Goal: Task Accomplishment & Management: Use online tool/utility

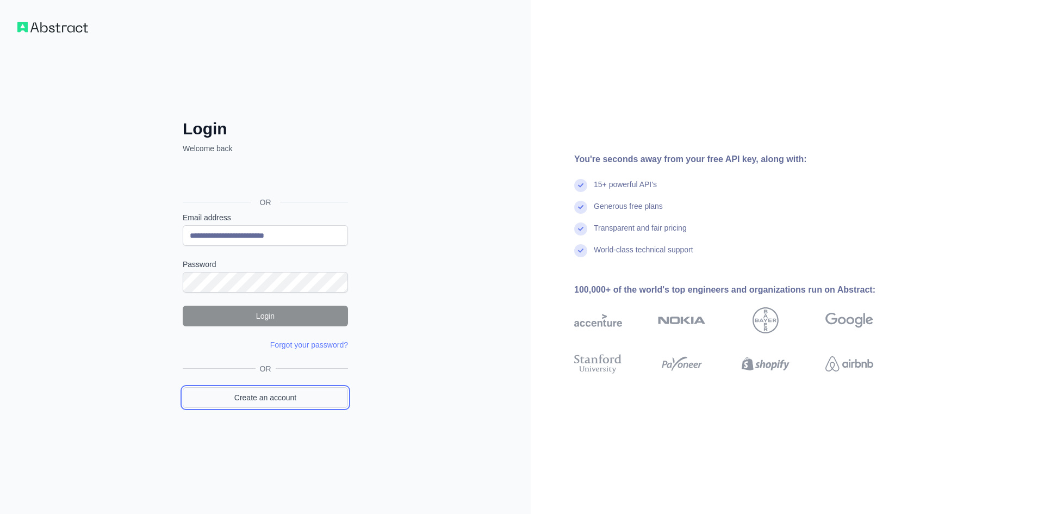
click at [265, 399] on link "Create an account" at bounding box center [265, 397] width 165 height 21
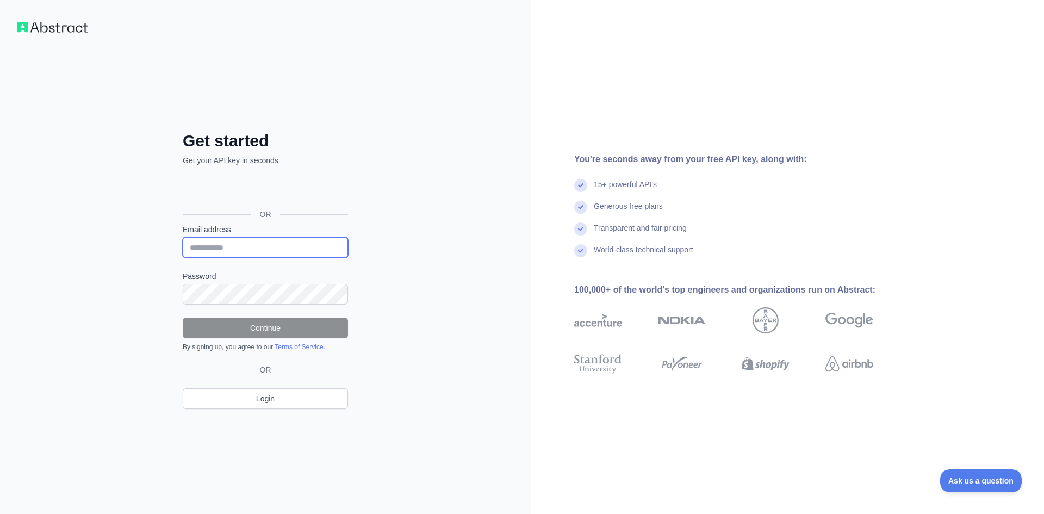
click at [232, 247] on input "Email address" at bounding box center [265, 247] width 165 height 21
type input "**********"
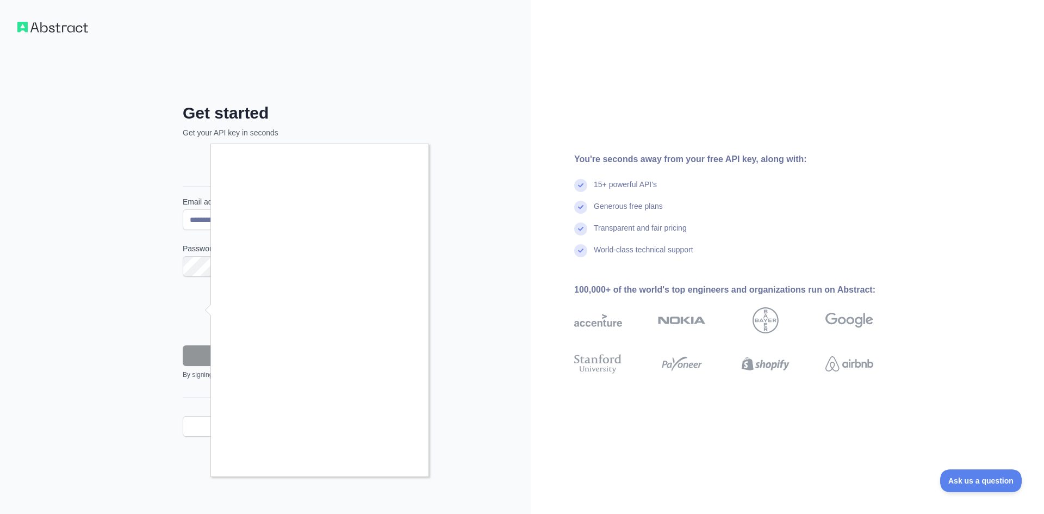
click at [496, 360] on div at bounding box center [522, 257] width 1044 height 514
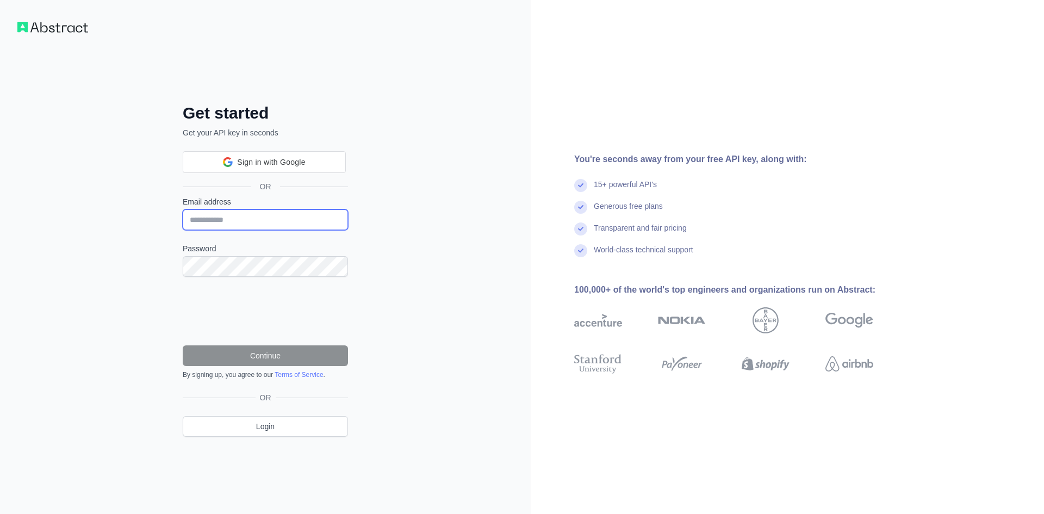
click at [195, 225] on input "Email address" at bounding box center [265, 219] width 165 height 21
type input "**********"
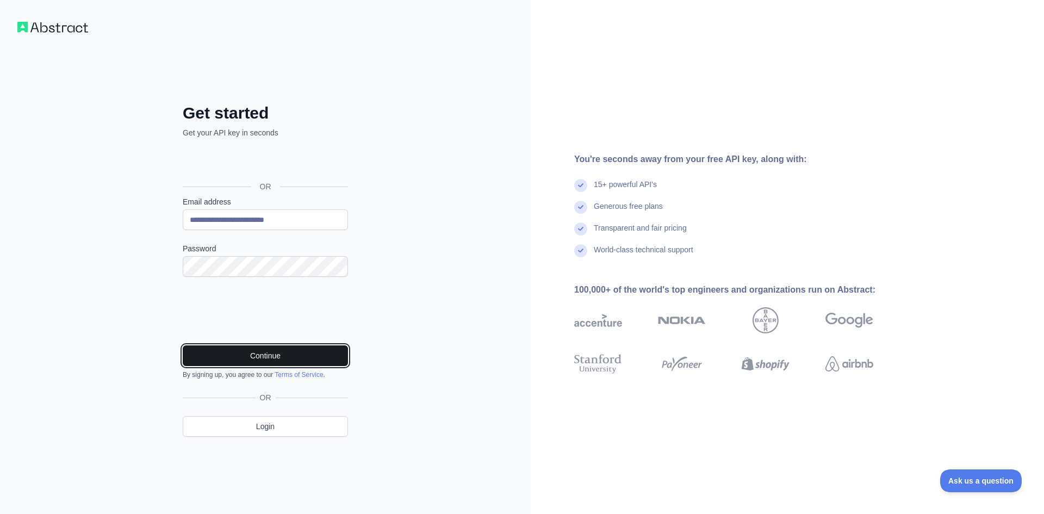
click at [288, 356] on button "Continue" at bounding box center [265, 355] width 165 height 21
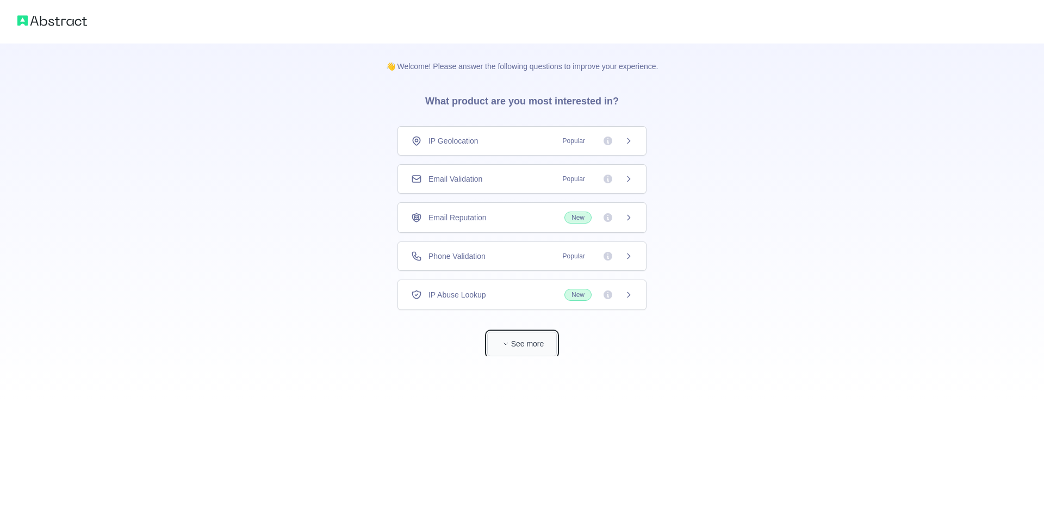
click at [539, 344] on button "See more" at bounding box center [522, 344] width 70 height 24
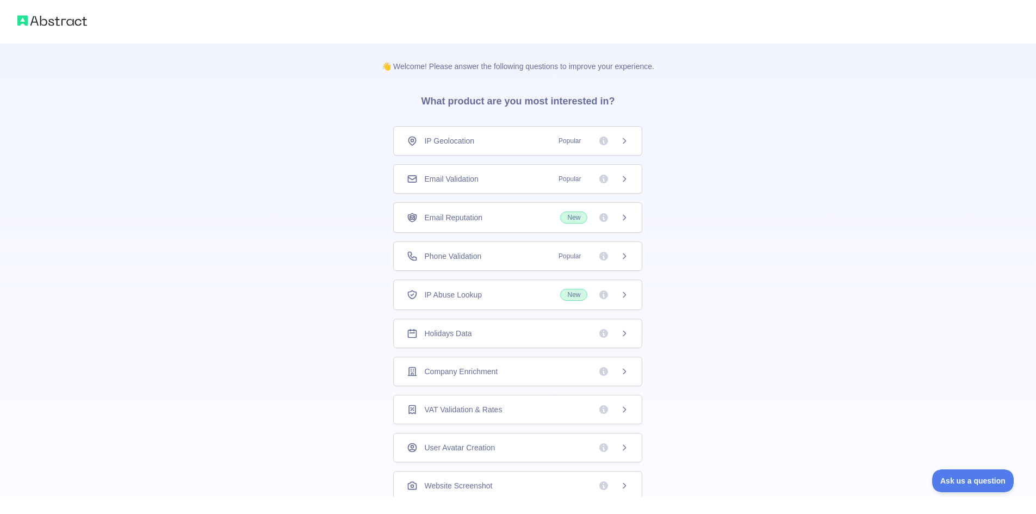
click at [483, 145] on div "IP Geolocation Popular" at bounding box center [518, 140] width 222 height 11
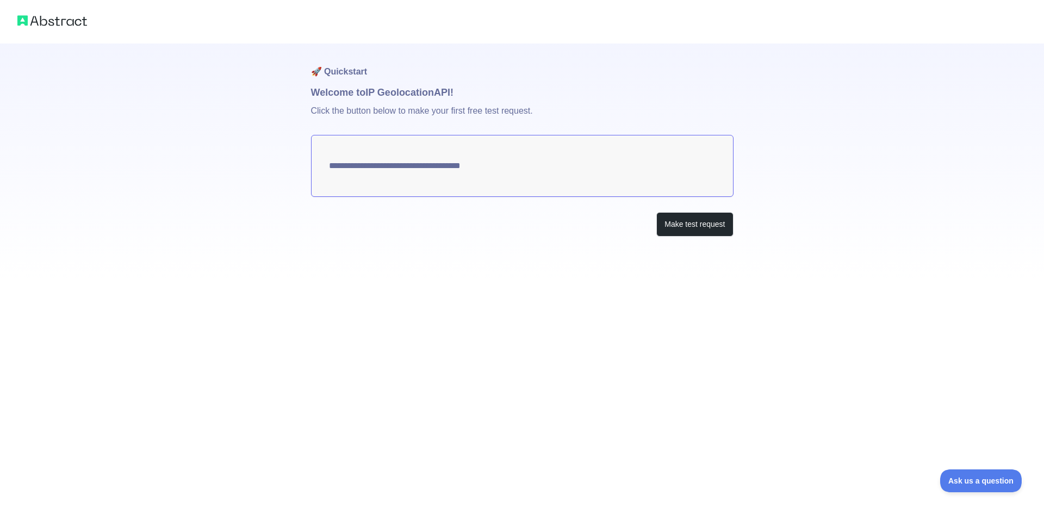
type textarea "**********"
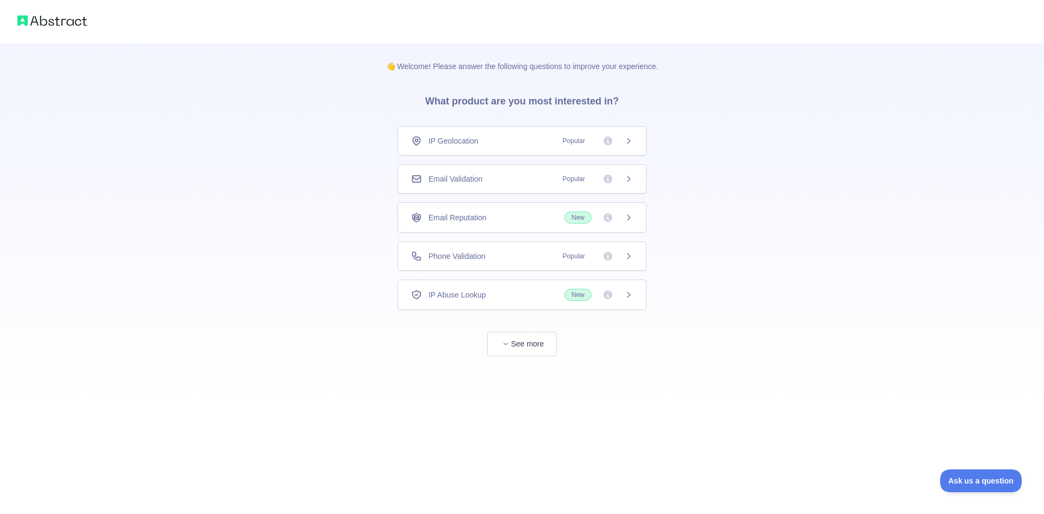
click at [471, 258] on span "Phone Validation" at bounding box center [457, 256] width 57 height 11
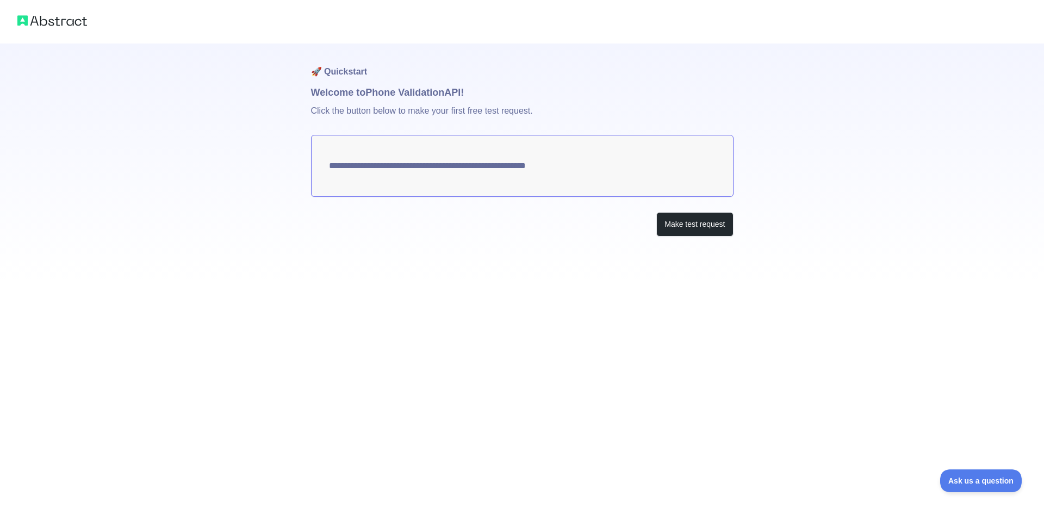
click at [401, 173] on textarea "**********" at bounding box center [522, 166] width 423 height 62
click at [695, 227] on button "Make test request" at bounding box center [695, 224] width 77 height 24
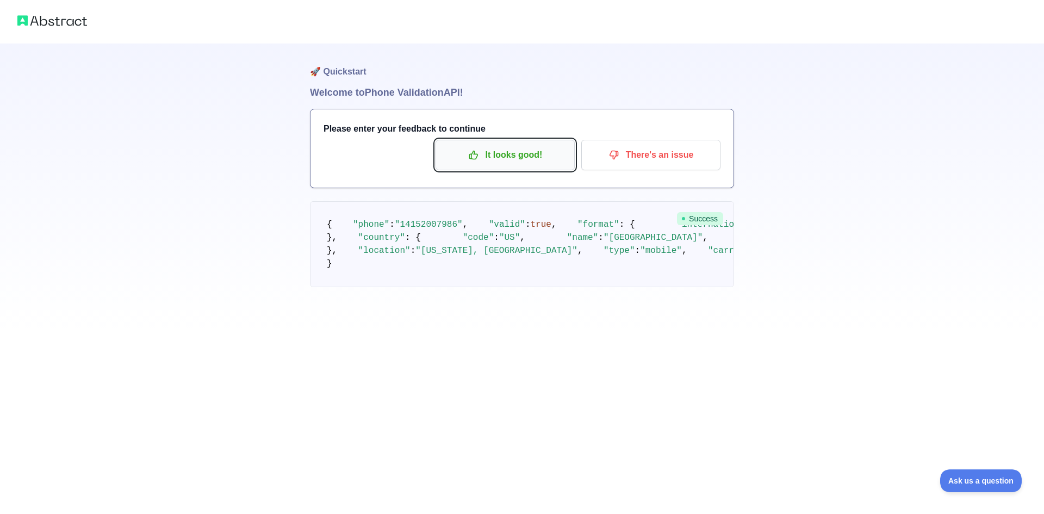
click at [484, 154] on p "It looks good!" at bounding box center [505, 155] width 123 height 18
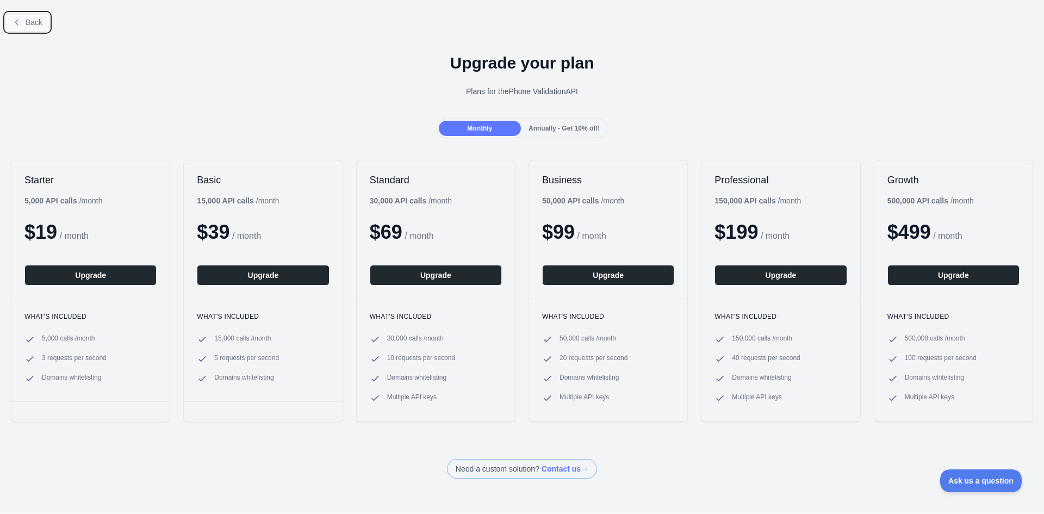
click at [35, 26] on span "Back" at bounding box center [34, 22] width 17 height 9
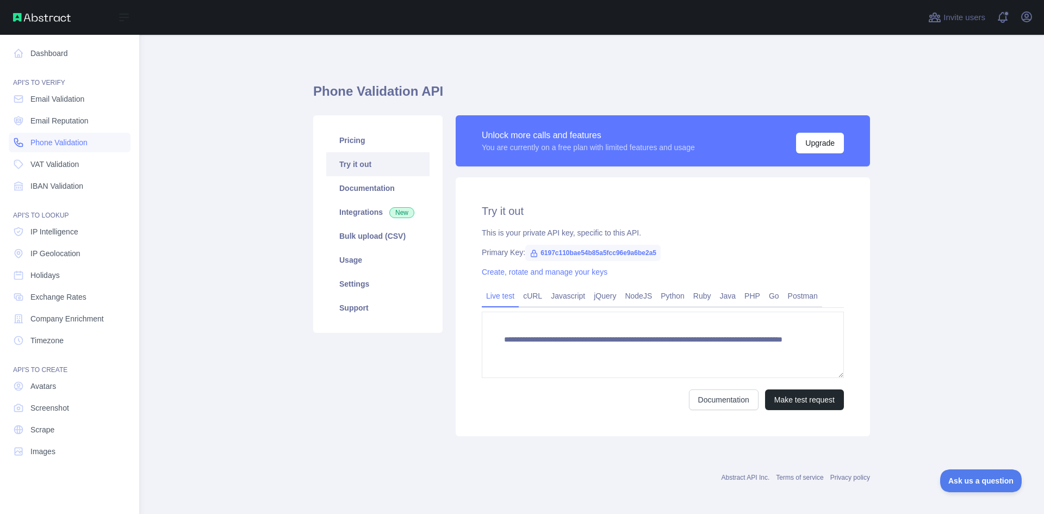
click at [59, 145] on span "Phone Validation" at bounding box center [58, 142] width 57 height 11
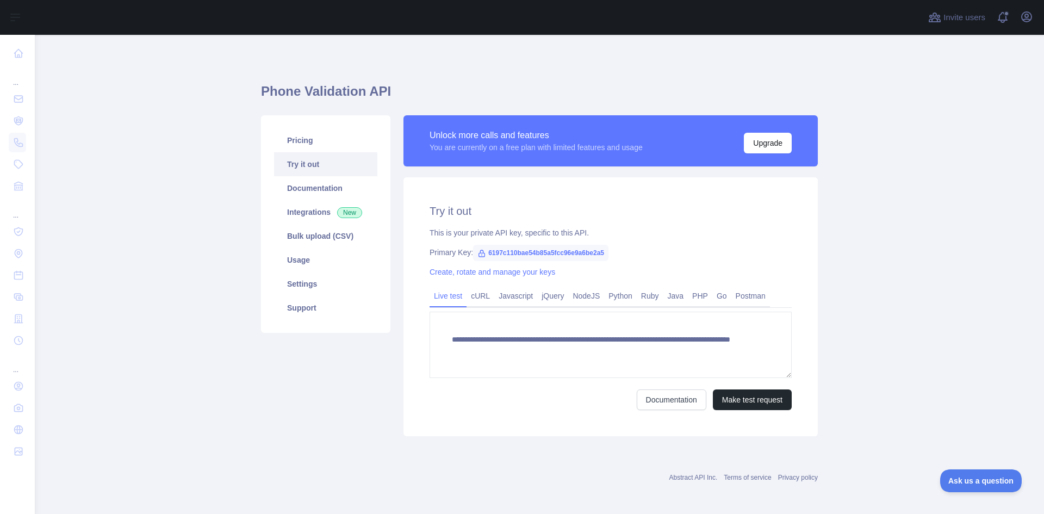
click at [478, 252] on icon at bounding box center [482, 253] width 9 height 9
click at [478, 254] on icon at bounding box center [482, 253] width 9 height 9
drag, startPoint x: 601, startPoint y: 255, endPoint x: 484, endPoint y: 259, distance: 117.6
click at [484, 259] on span "6197c110bae54b85a5fcc96e9a6be2a5" at bounding box center [540, 253] width 135 height 16
copy span "6197c110bae54b85a5fcc96e9a6be2a5"
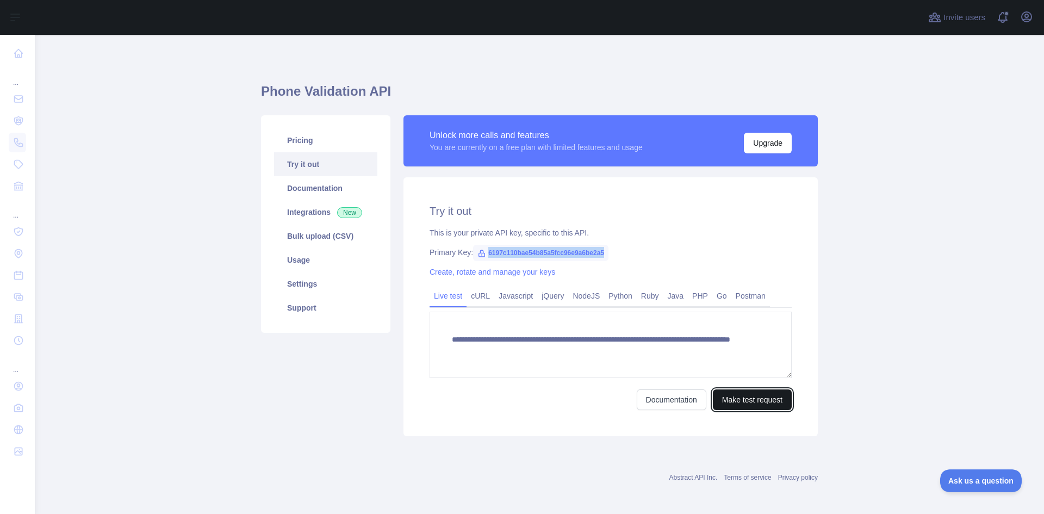
click at [743, 402] on button "Make test request" at bounding box center [752, 400] width 79 height 21
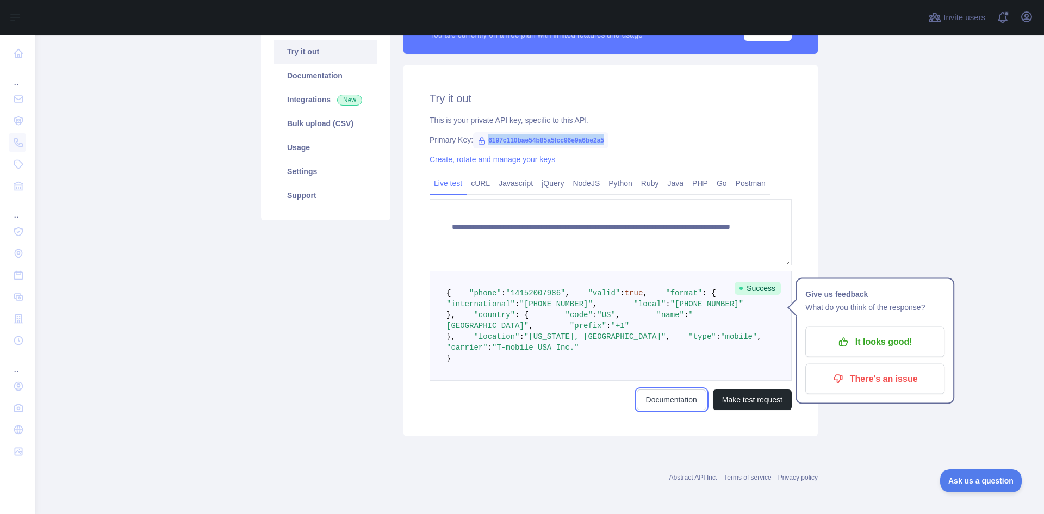
scroll to position [109, 0]
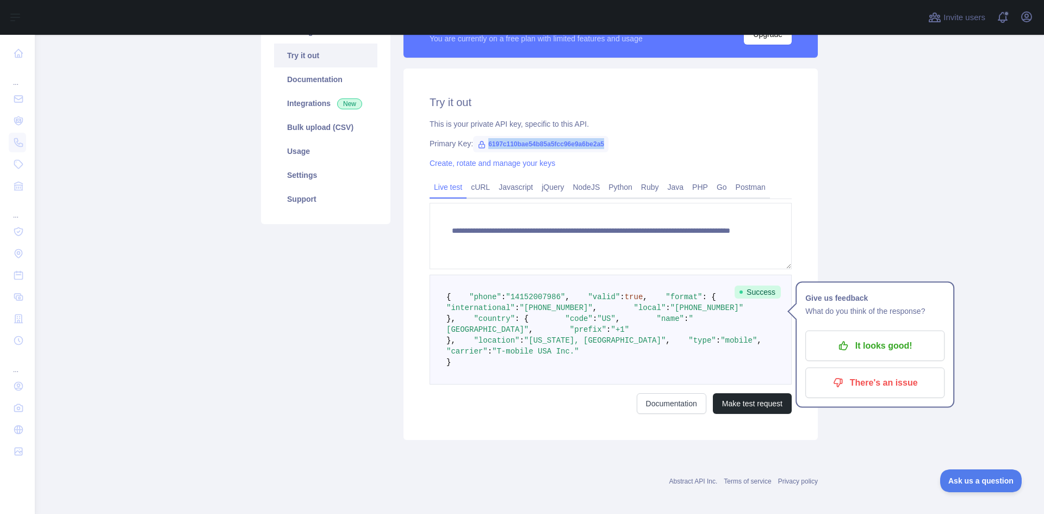
click at [561, 143] on span "6197c110bae54b85a5fcc96e9a6be2a5" at bounding box center [540, 144] width 135 height 16
drag, startPoint x: 604, startPoint y: 141, endPoint x: 483, endPoint y: 147, distance: 122.0
click at [483, 147] on div "Primary Key: 6197c110bae54b85a5fcc96e9a6be2a5" at bounding box center [611, 143] width 362 height 11
copy span "6197c110bae54b85a5fcc96e9a6be2a5"
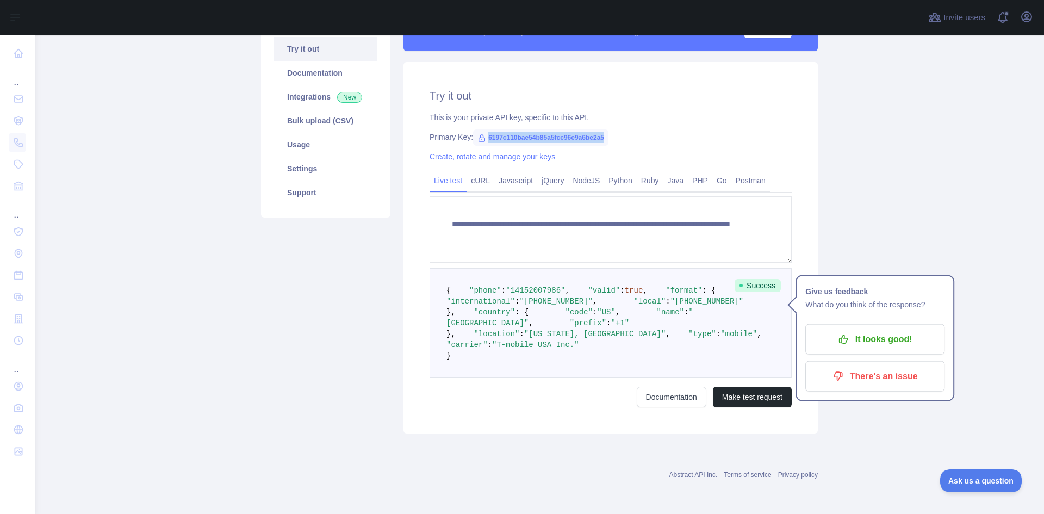
scroll to position [163, 0]
click at [1027, 15] on icon "button" at bounding box center [1027, 17] width 10 height 10
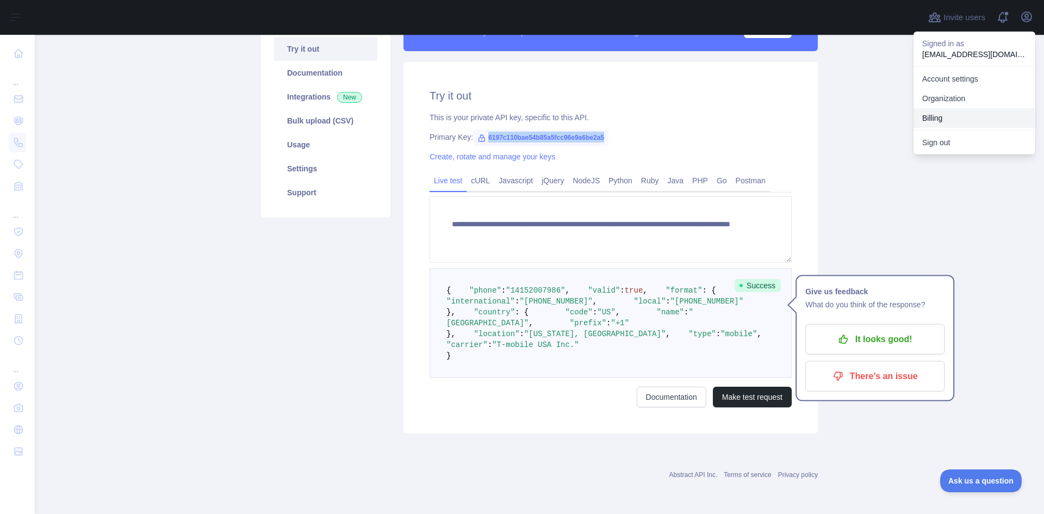
click at [967, 117] on button "Billing" at bounding box center [975, 118] width 122 height 20
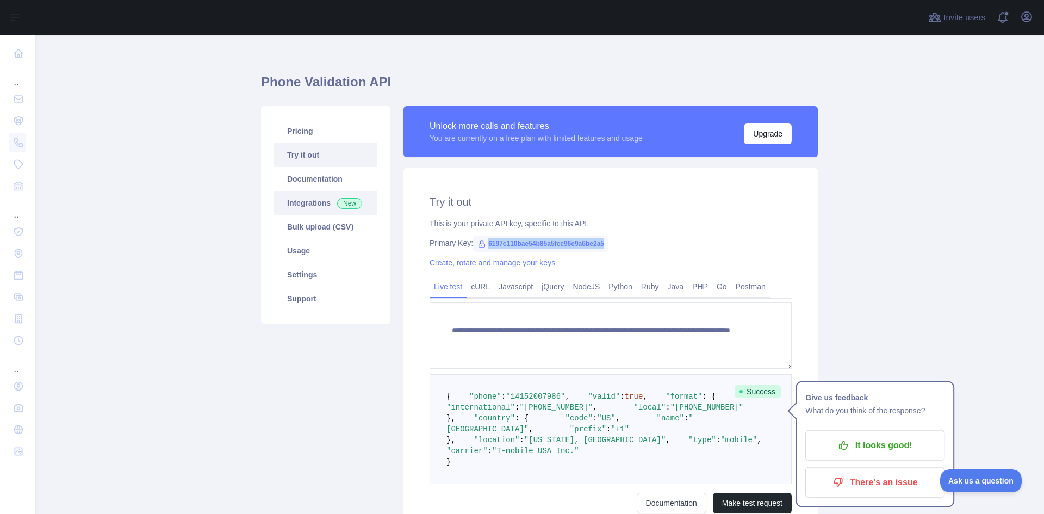
scroll to position [0, 0]
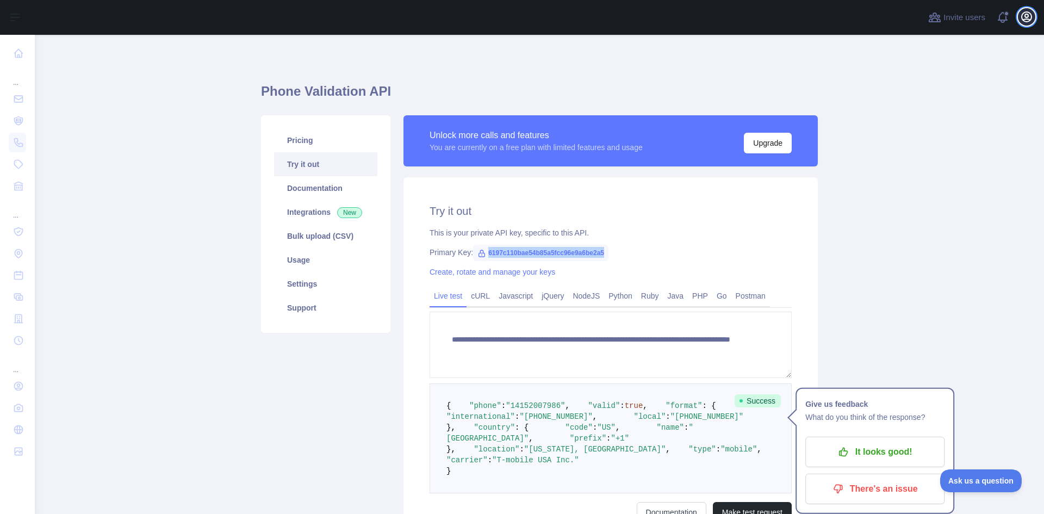
click at [1032, 11] on icon "button" at bounding box center [1027, 16] width 13 height 13
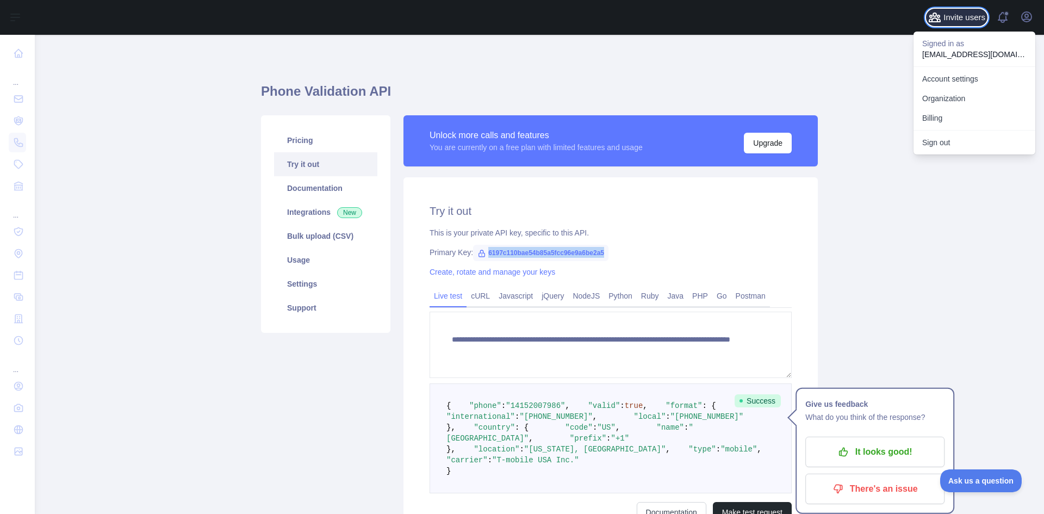
click at [951, 10] on button "Invite users" at bounding box center [956, 17] width 61 height 17
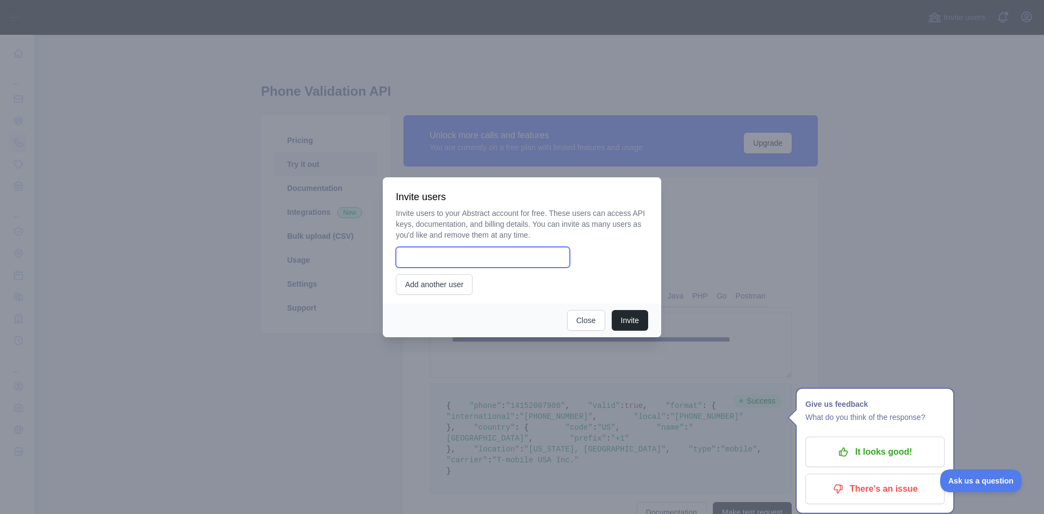
click at [503, 255] on input "email" at bounding box center [483, 257] width 174 height 21
click at [857, 178] on div at bounding box center [522, 257] width 1044 height 514
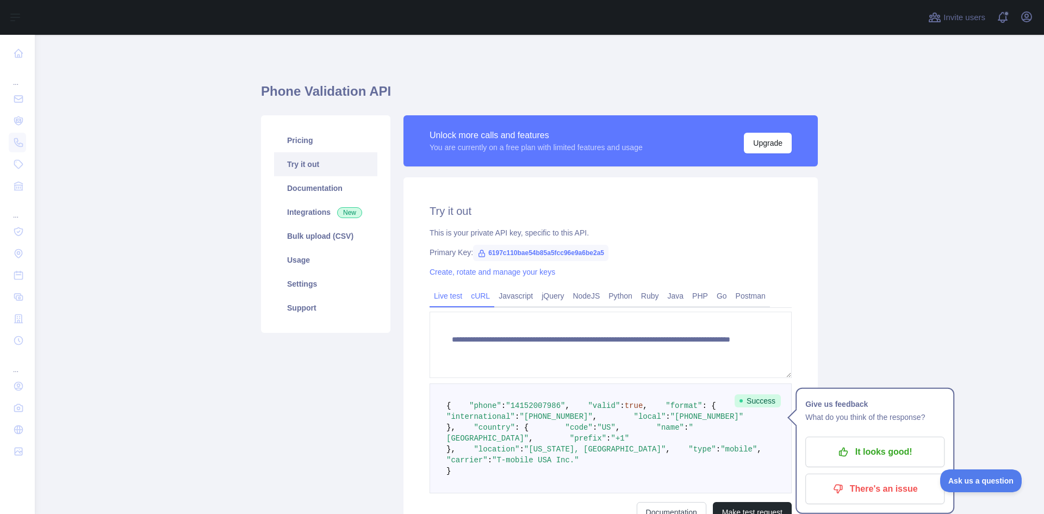
click at [474, 294] on link "cURL" at bounding box center [481, 295] width 28 height 17
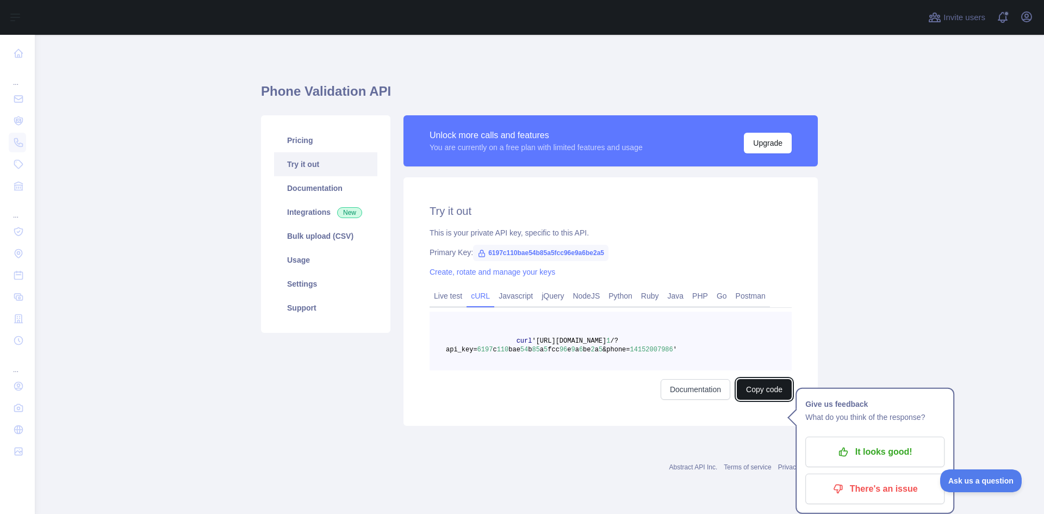
click at [767, 390] on button "Copy code" at bounding box center [764, 389] width 55 height 21
click at [744, 298] on link "Postman" at bounding box center [751, 295] width 39 height 17
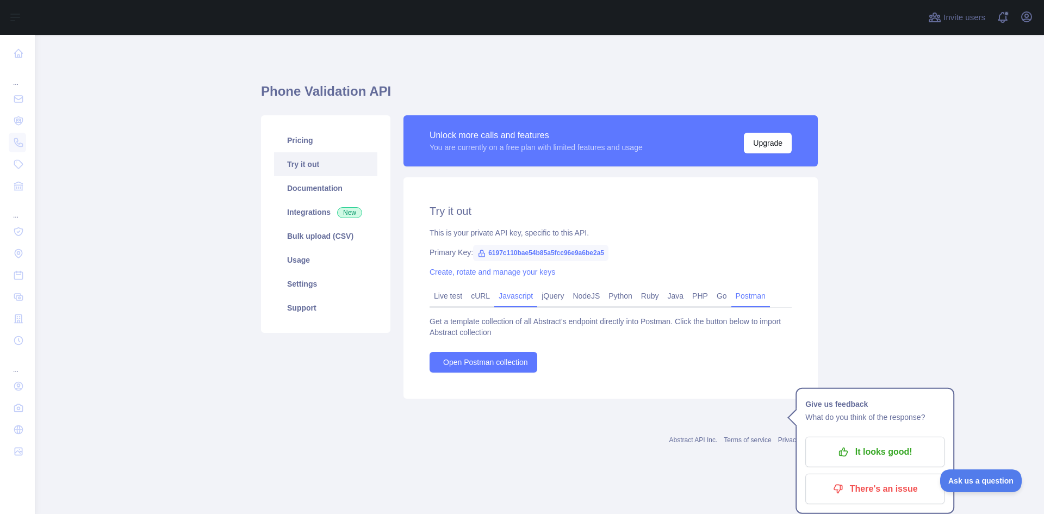
click at [520, 296] on link "Javascript" at bounding box center [515, 295] width 43 height 17
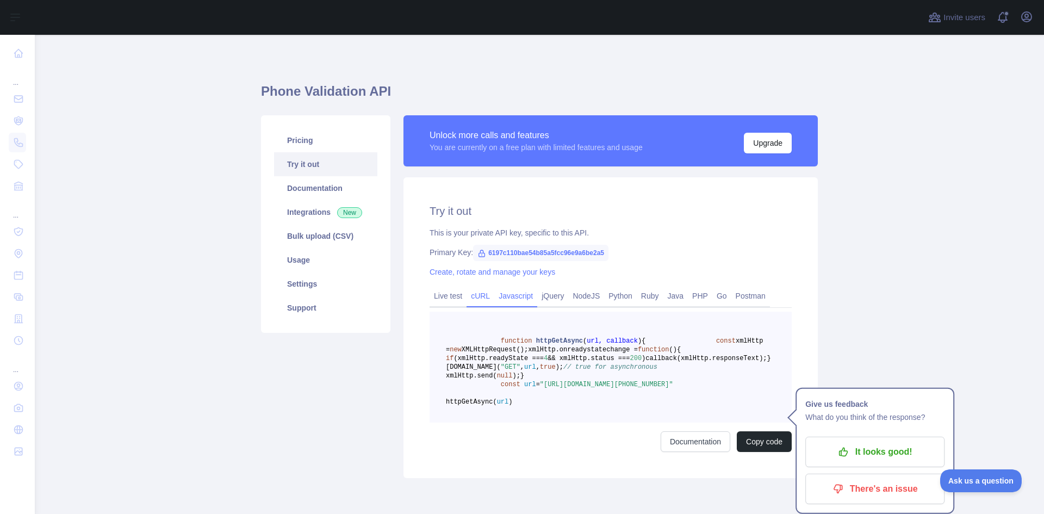
click at [471, 301] on link "cURL" at bounding box center [481, 295] width 28 height 17
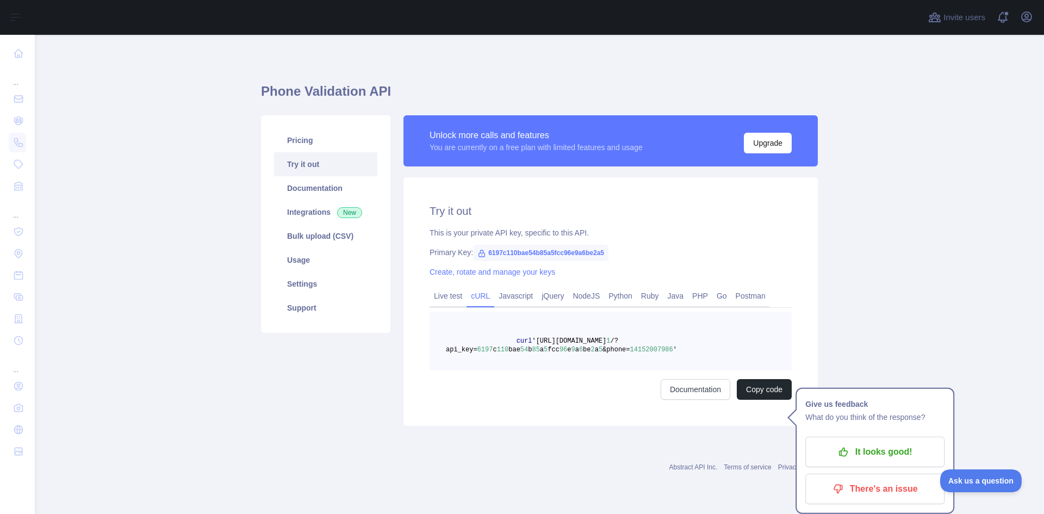
click at [139, 167] on main "Phone Validation API Pricing Try it out Documentation Integrations New Bulk upl…" at bounding box center [540, 274] width 1010 height 479
